Goal: Navigation & Orientation: Find specific page/section

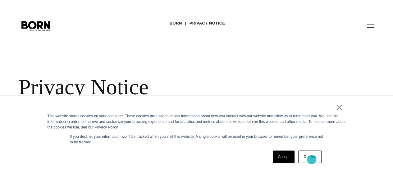
click at [312, 160] on link "Decline" at bounding box center [309, 157] width 23 height 12
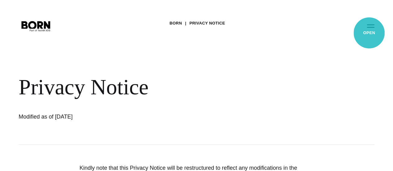
click at [369, 32] on button "Primary Menu" at bounding box center [370, 25] width 15 height 13
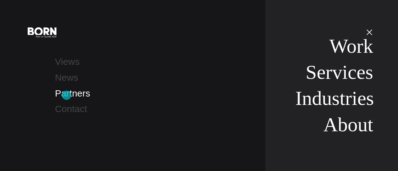
click at [66, 95] on link "Partners" at bounding box center [72, 93] width 35 height 10
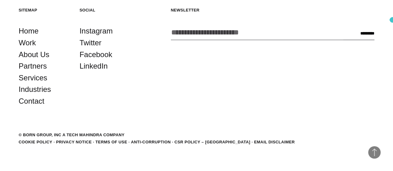
scroll to position [1304, 0]
drag, startPoint x: 392, startPoint y: 154, endPoint x: 391, endPoint y: 158, distance: 3.7
click at [391, 158] on footer "Back to Top Sitemap Home Work About Us Partners Services Industries Contact Soc…" at bounding box center [196, 77] width 393 height 189
